Goal: Register for event/course

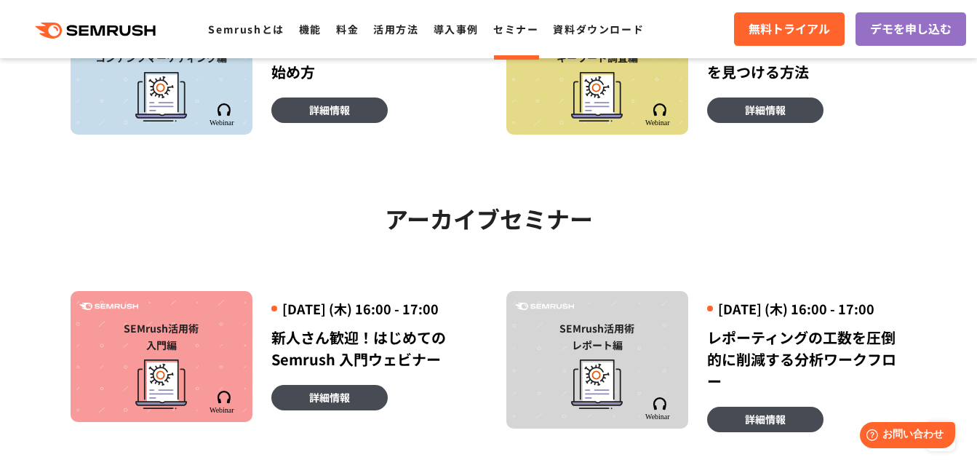
scroll to position [434, 0]
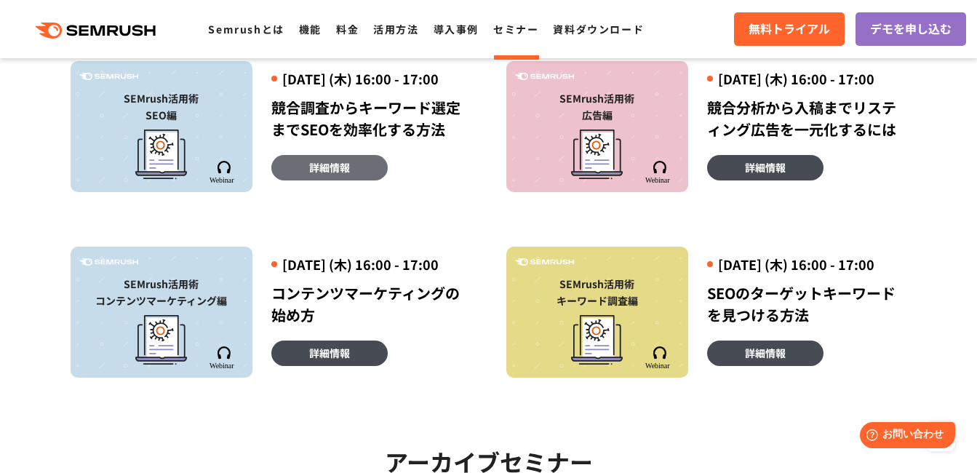
click at [330, 175] on span "詳細情報" at bounding box center [329, 167] width 41 height 16
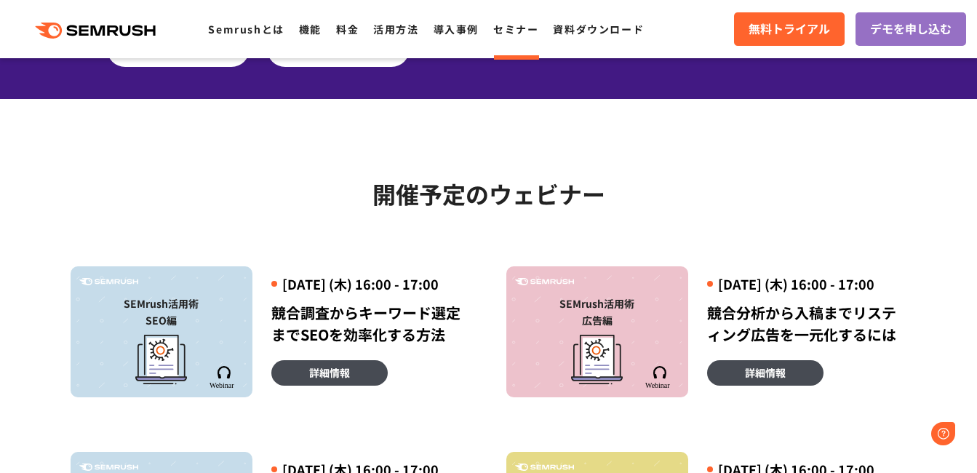
scroll to position [242, 0]
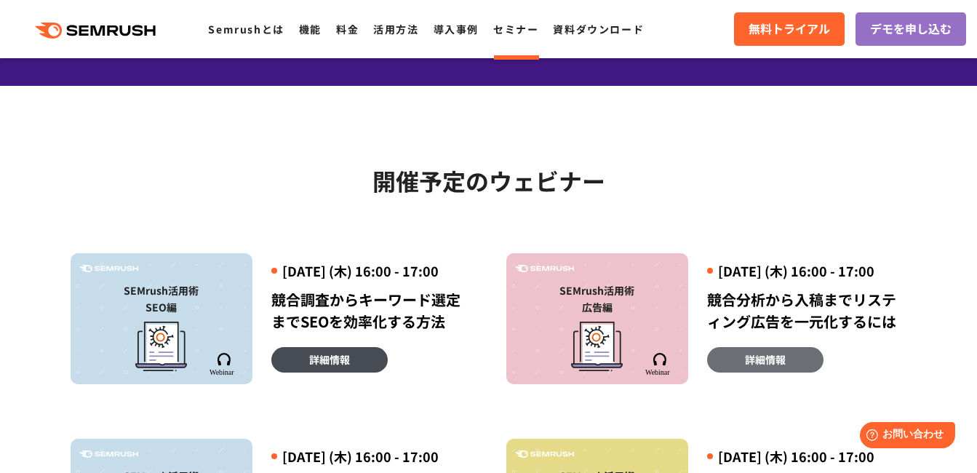
click at [745, 367] on span "詳細情報" at bounding box center [765, 359] width 41 height 16
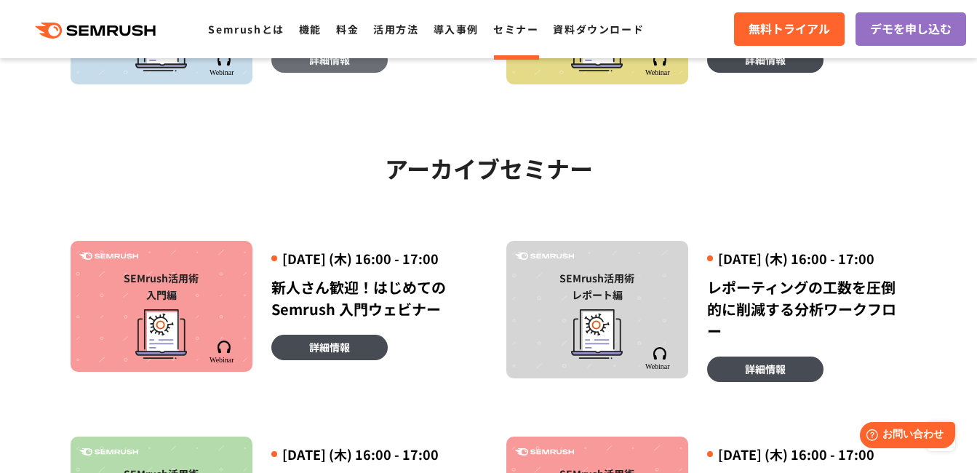
click at [295, 73] on link "詳細情報" at bounding box center [329, 59] width 116 height 25
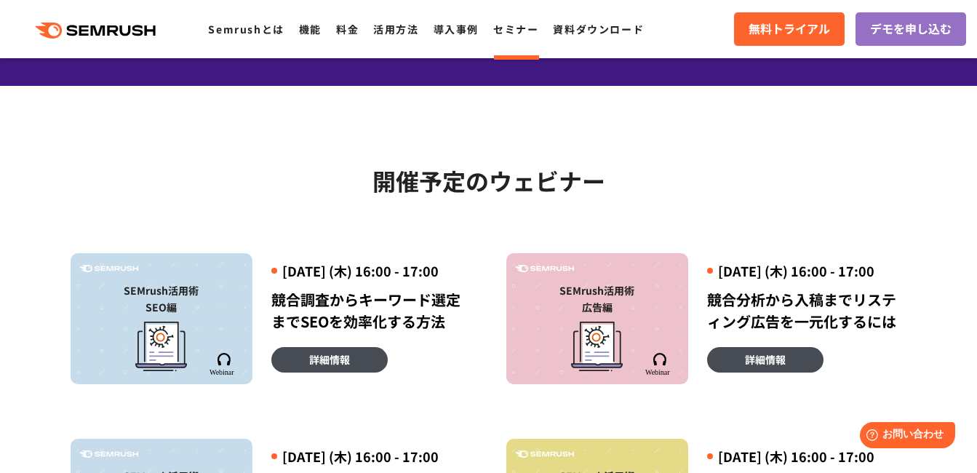
scroll to position [485, 0]
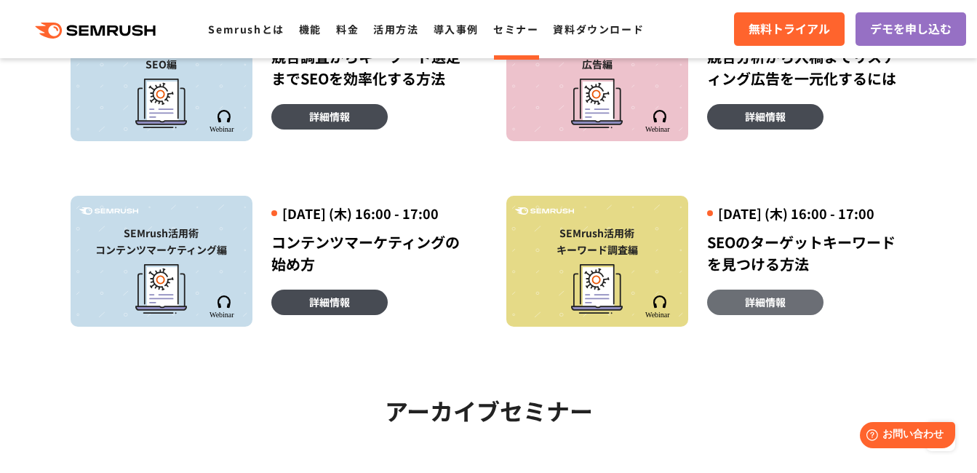
click at [766, 310] on span "詳細情報" at bounding box center [765, 302] width 41 height 16
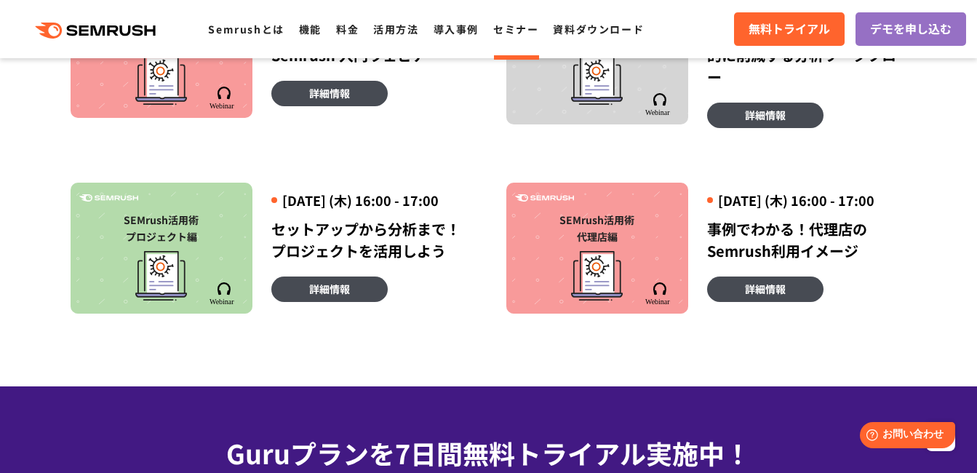
scroll to position [985, 0]
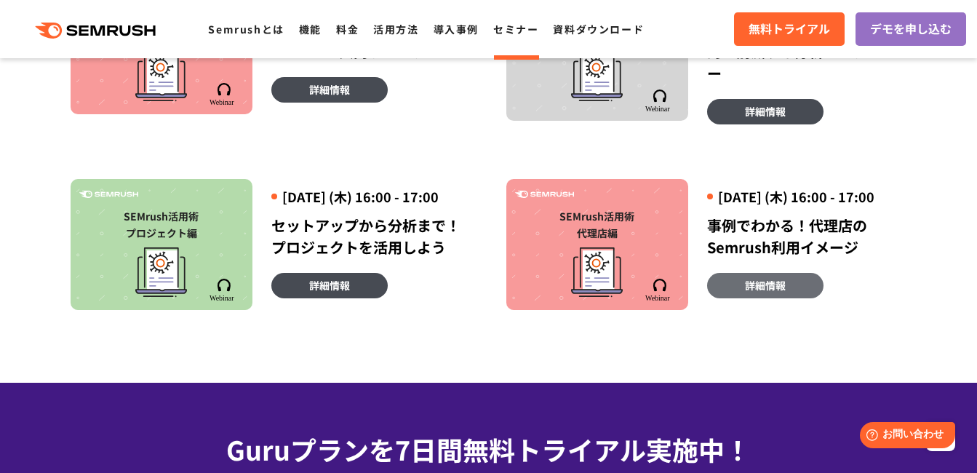
click at [756, 293] on span "詳細情報" at bounding box center [765, 285] width 41 height 16
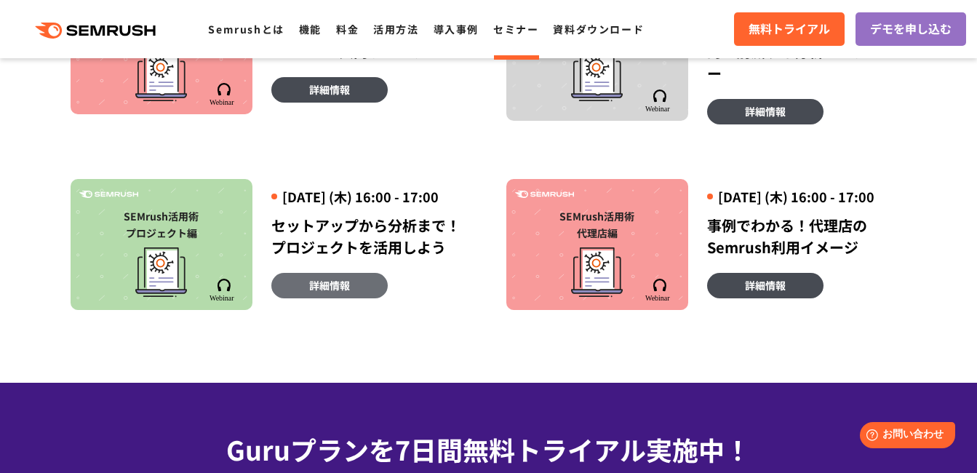
click at [321, 298] on link "詳細情報" at bounding box center [329, 285] width 116 height 25
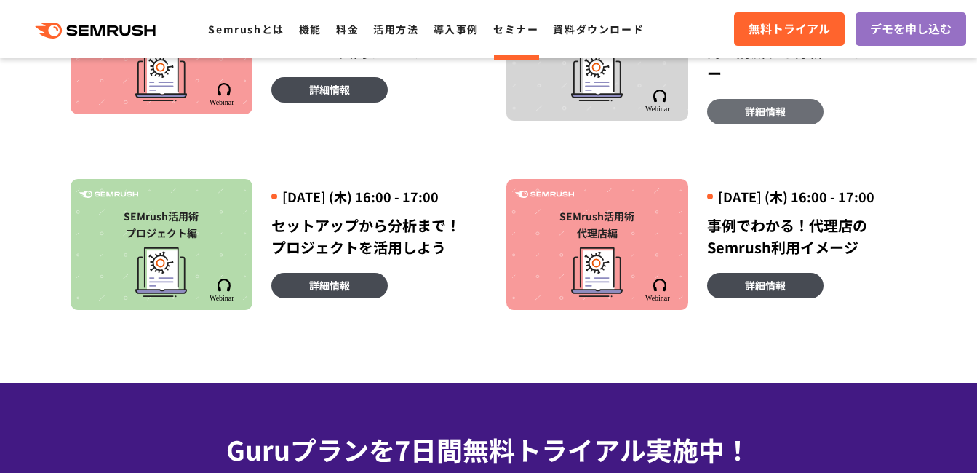
click at [761, 119] on span "詳細情報" at bounding box center [765, 111] width 41 height 16
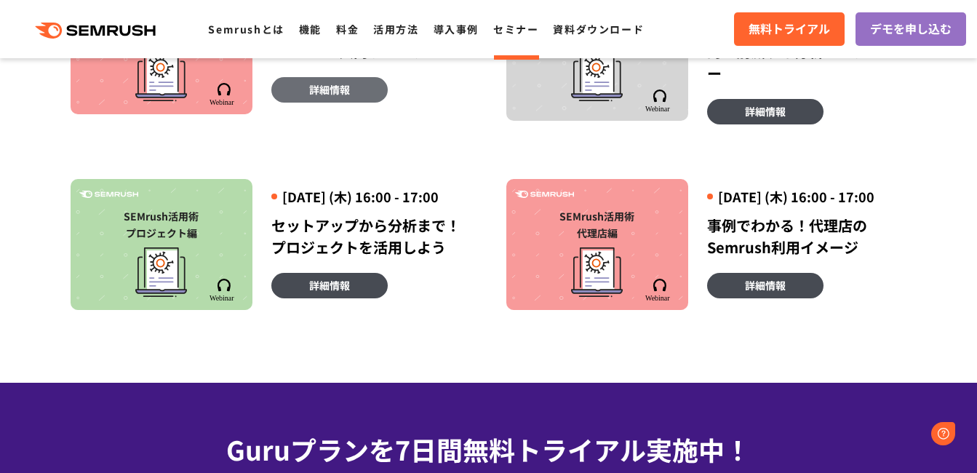
click at [348, 97] on span "詳細情報" at bounding box center [329, 89] width 41 height 16
